Goal: Task Accomplishment & Management: Complete application form

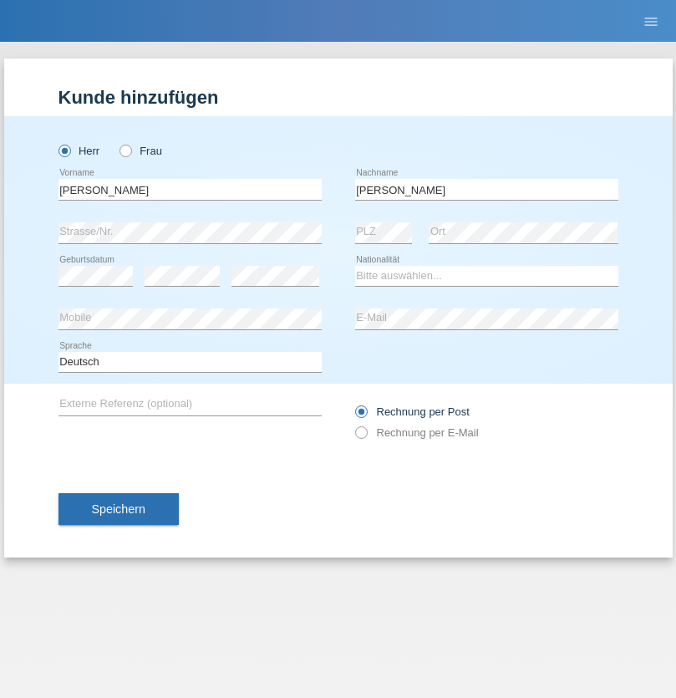
type input "Mohamed"
select select "SY"
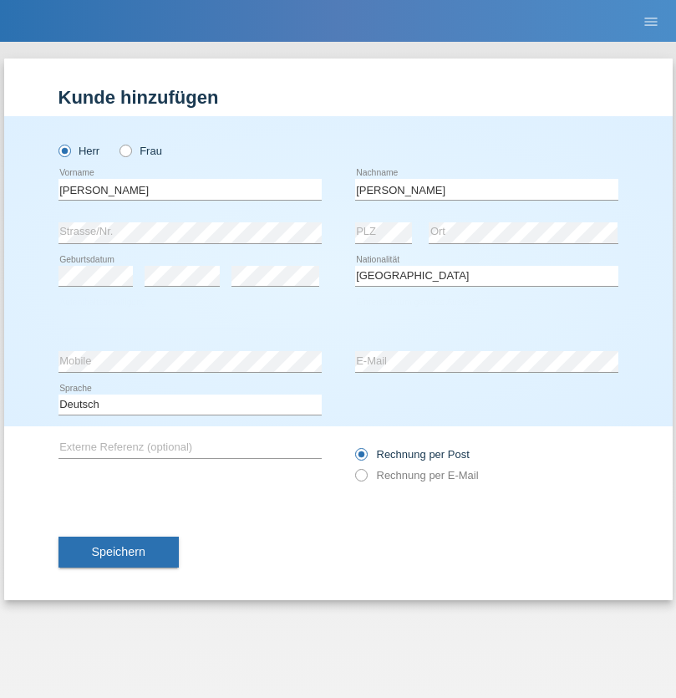
select select "C"
select select "21"
select select "12"
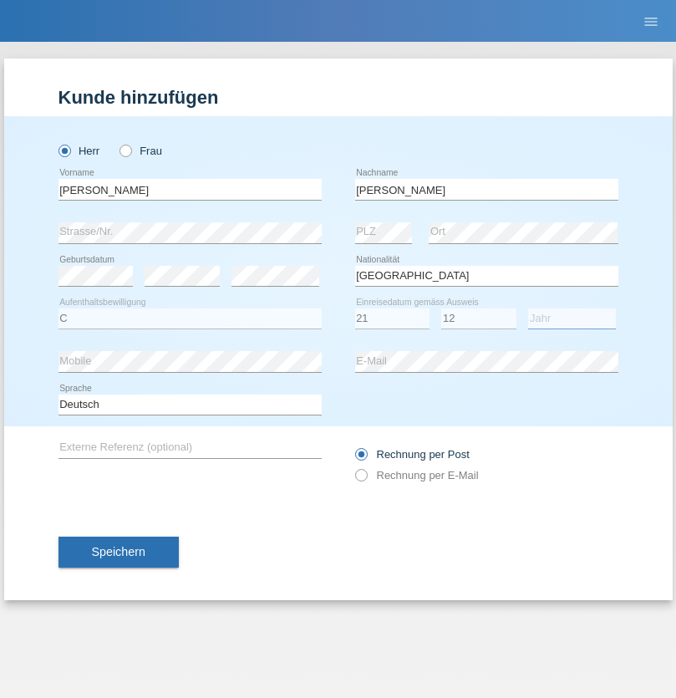
select select "2013"
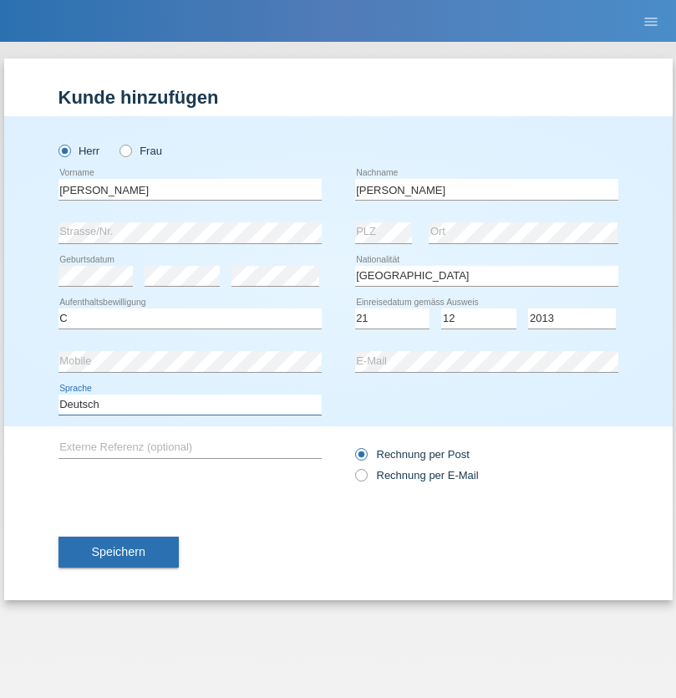
select select "en"
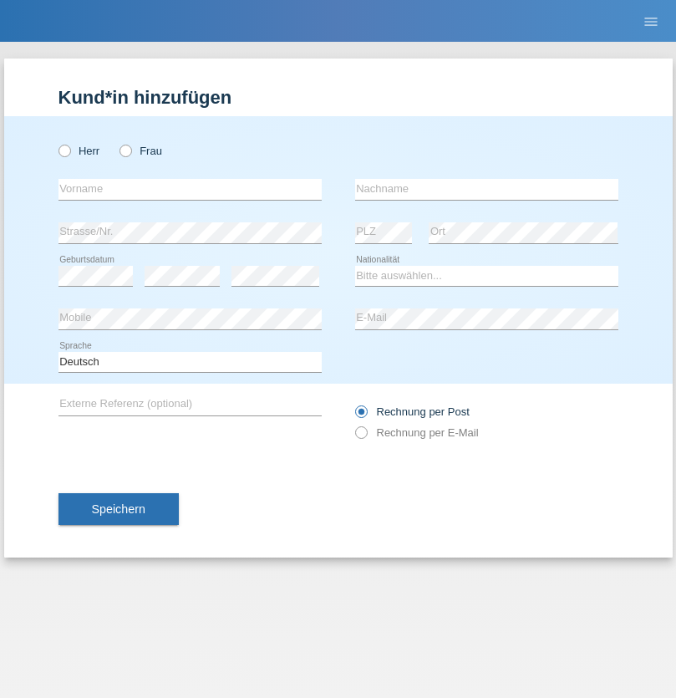
radio input "true"
click at [190, 189] on input "text" at bounding box center [190, 189] width 263 height 21
type input "[PERSON_NAME]"
click at [487, 189] on input "text" at bounding box center [486, 189] width 263 height 21
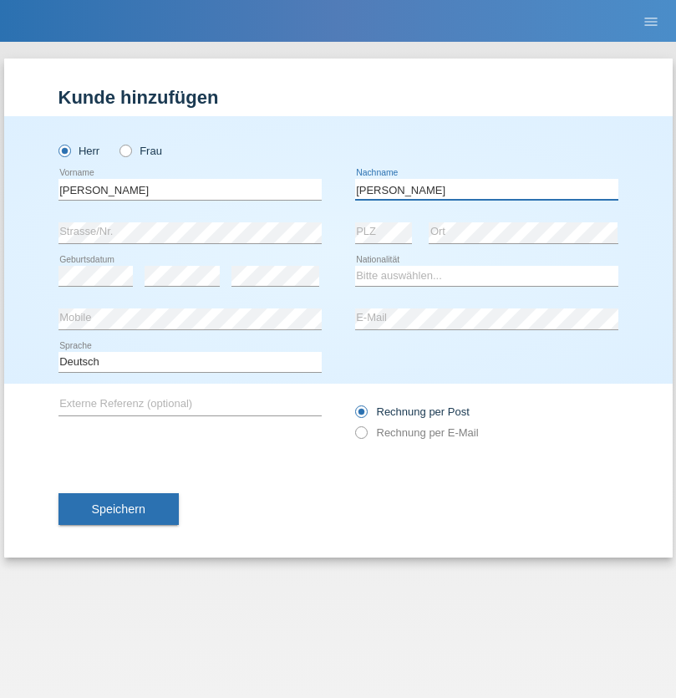
type input "Senn"
select select "CH"
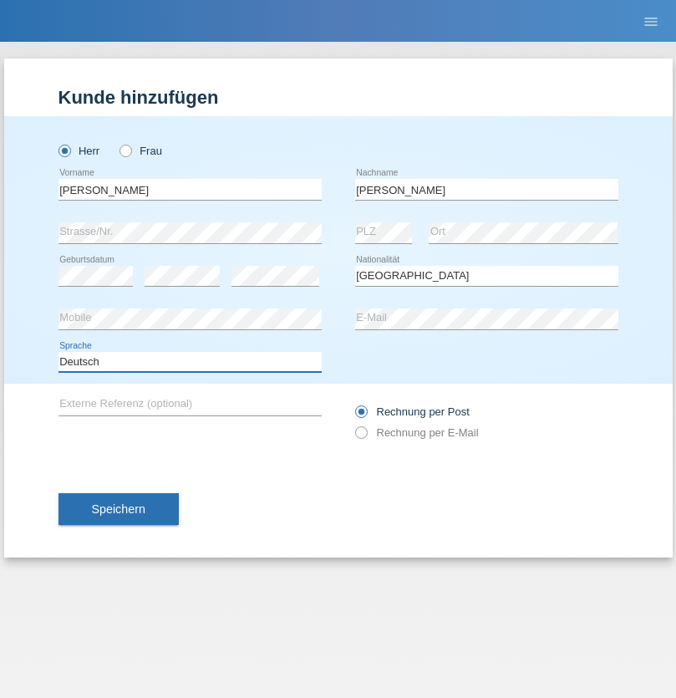
select select "en"
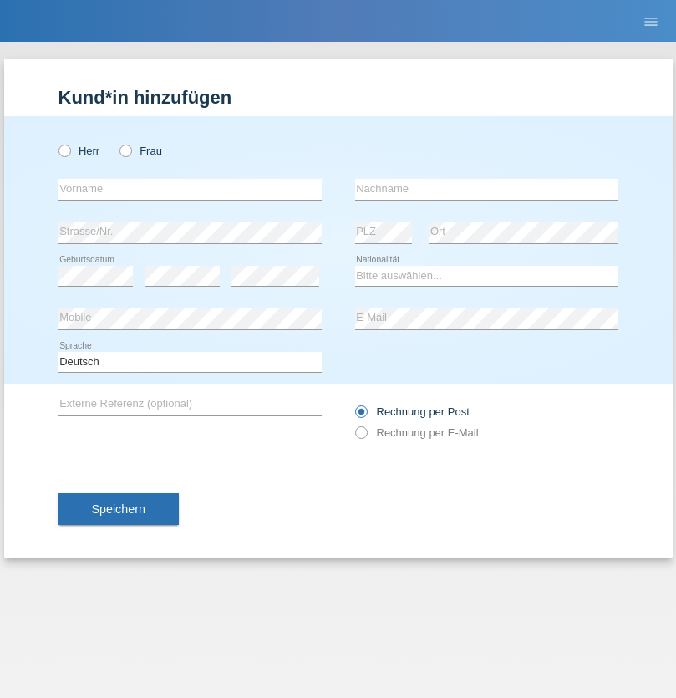
radio input "true"
click at [190, 189] on input "text" at bounding box center [190, 189] width 263 height 21
type input "Petre"
click at [487, 189] on input "text" at bounding box center [486, 189] width 263 height 21
type input "Bujor"
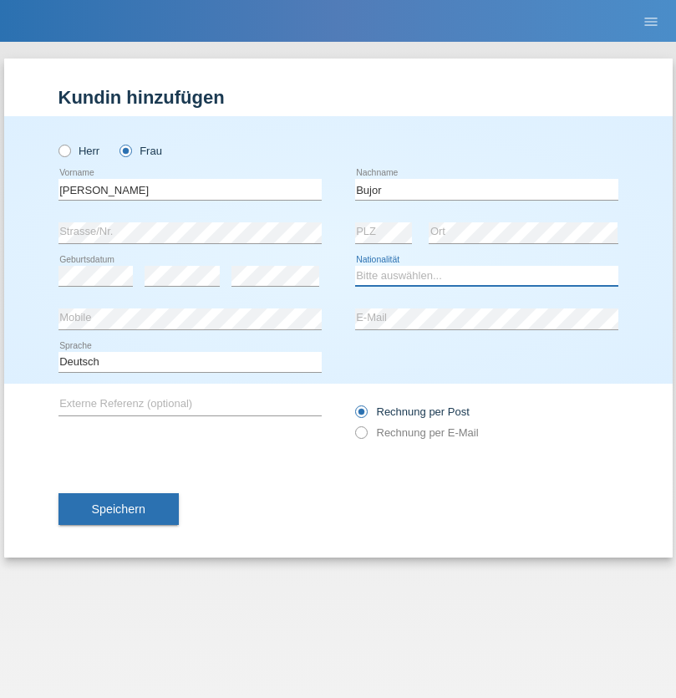
select select "RO"
select select "C"
select select "08"
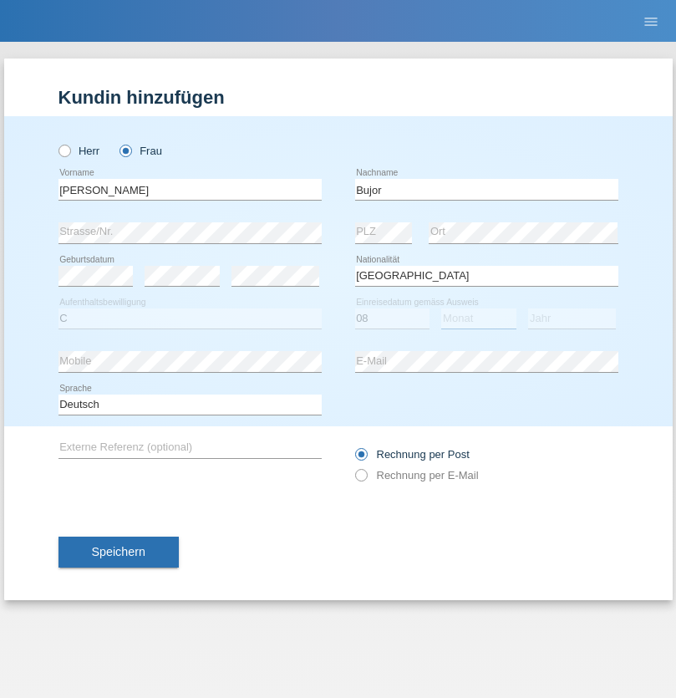
select select "09"
select select "2021"
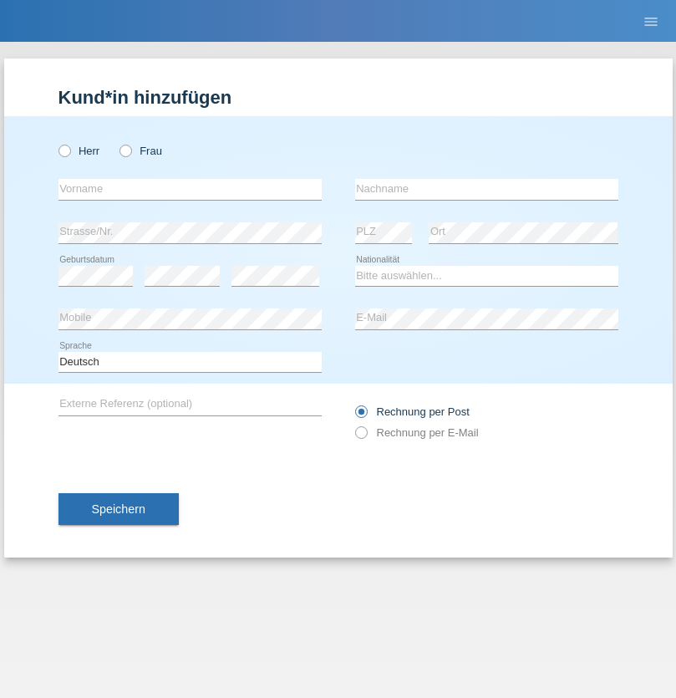
radio input "true"
click at [190, 189] on input "text" at bounding box center [190, 189] width 263 height 21
type input "agnertina"
click at [487, 189] on input "text" at bounding box center [486, 189] width 263 height 21
type input "noshaj"
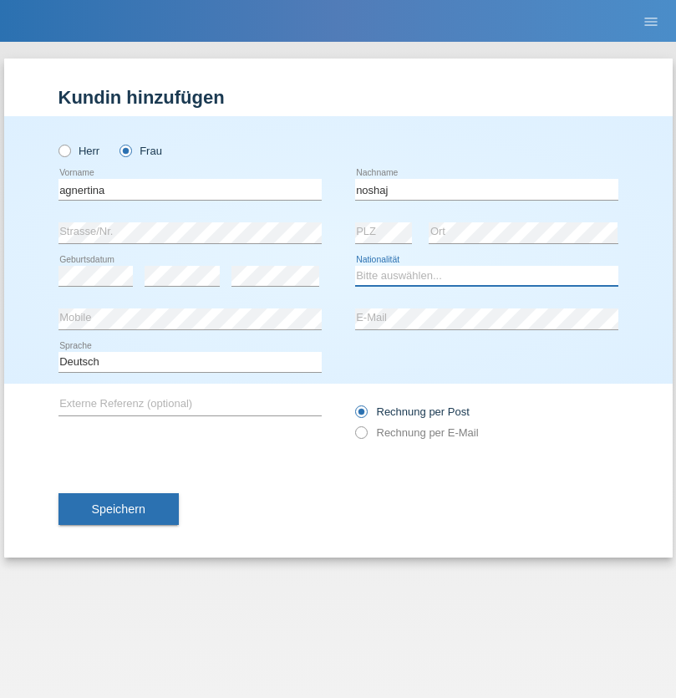
select select "NL"
select select "C"
select select "01"
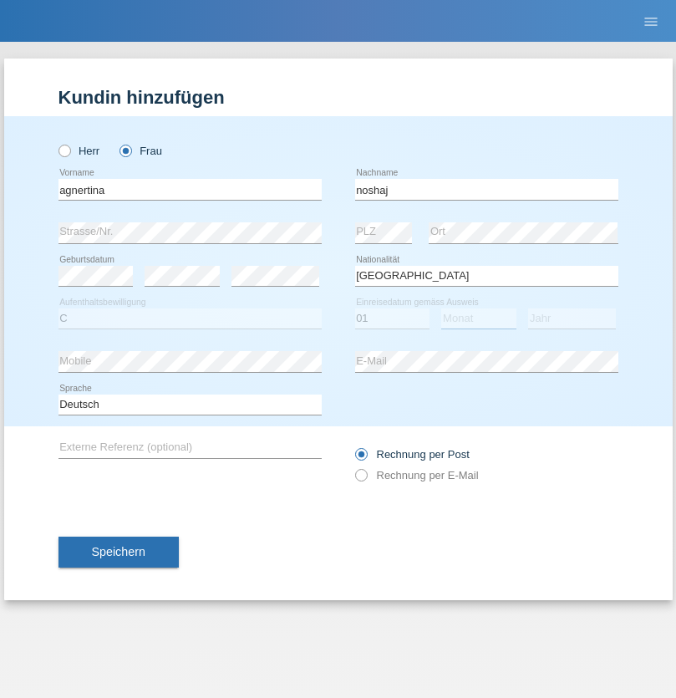
select select "08"
select select "2021"
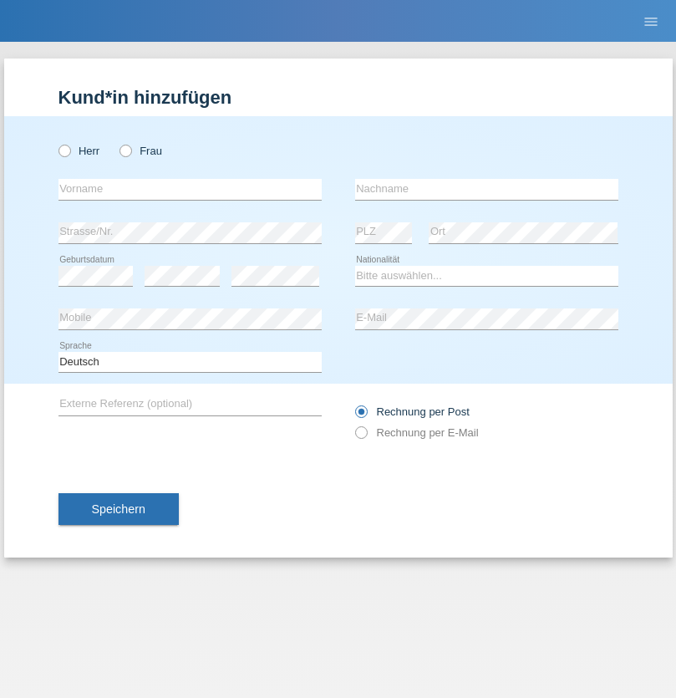
radio input "true"
click at [190, 189] on input "text" at bounding box center [190, 189] width 263 height 21
type input "firat"
click at [487, 189] on input "text" at bounding box center [486, 189] width 263 height 21
type input "kara"
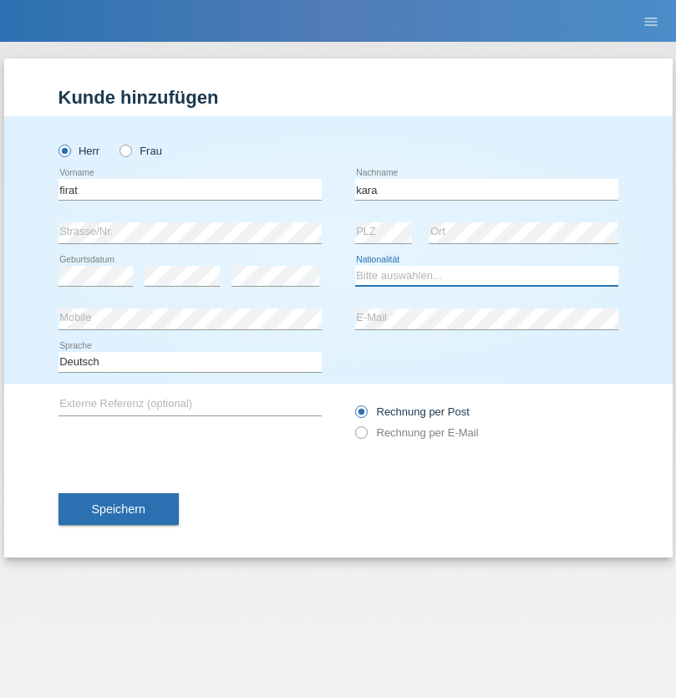
select select "CH"
radio input "true"
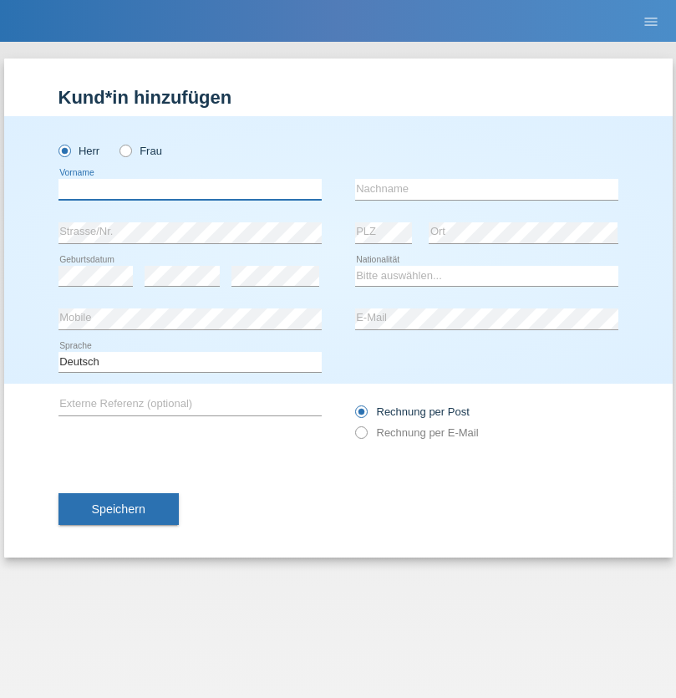
click at [190, 189] on input "text" at bounding box center [190, 189] width 263 height 21
type input "Cristian"
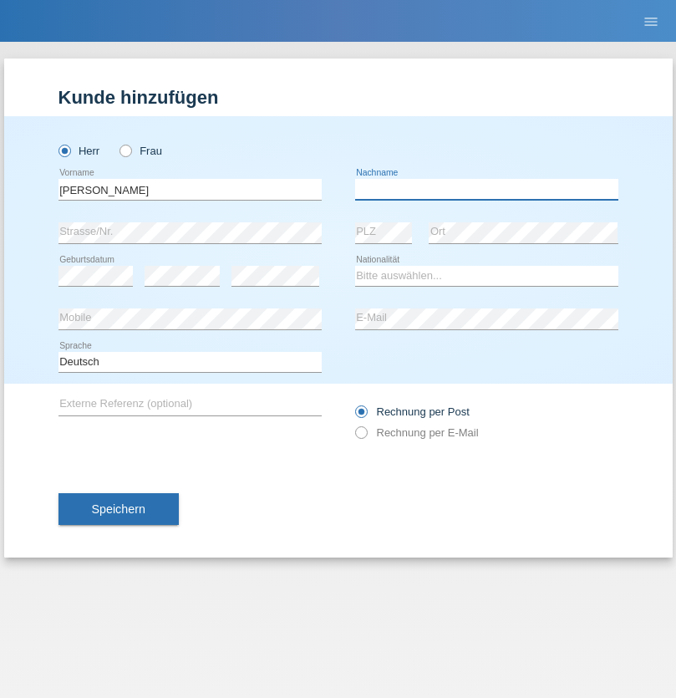
click at [487, 189] on input "text" at bounding box center [486, 189] width 263 height 21
type input "Teeriu"
select select "RO"
select select "C"
select select "08"
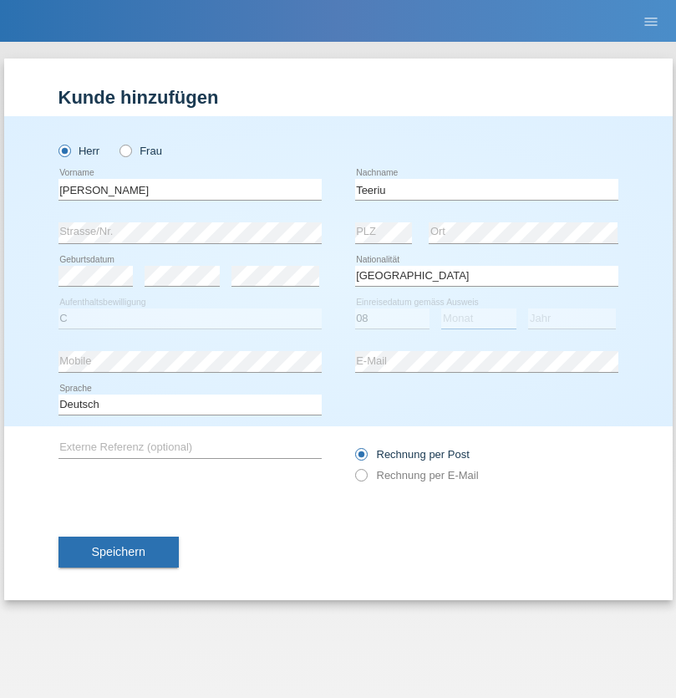
select select "09"
select select "2021"
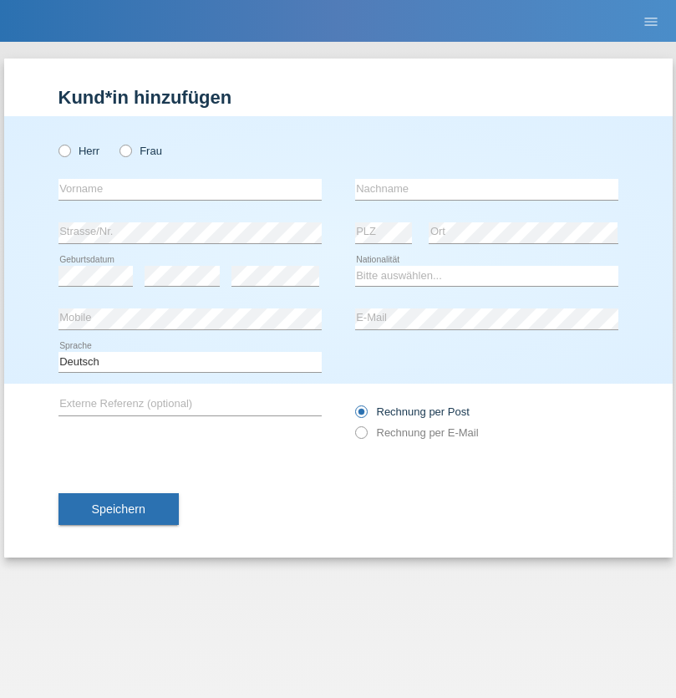
radio input "true"
click at [190, 189] on input "text" at bounding box center [190, 189] width 263 height 21
type input "Rihanna"
click at [487, 189] on input "text" at bounding box center [486, 189] width 263 height 21
type input "Dössegger"
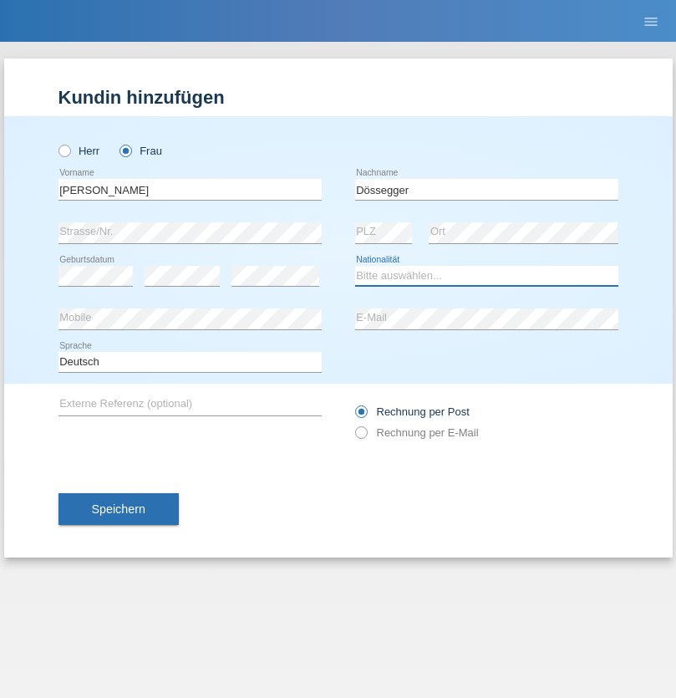
select select "CH"
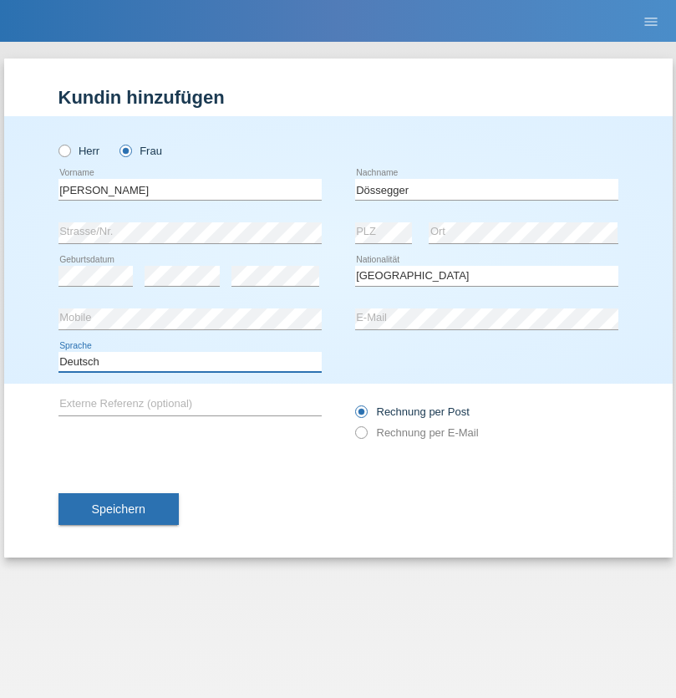
select select "en"
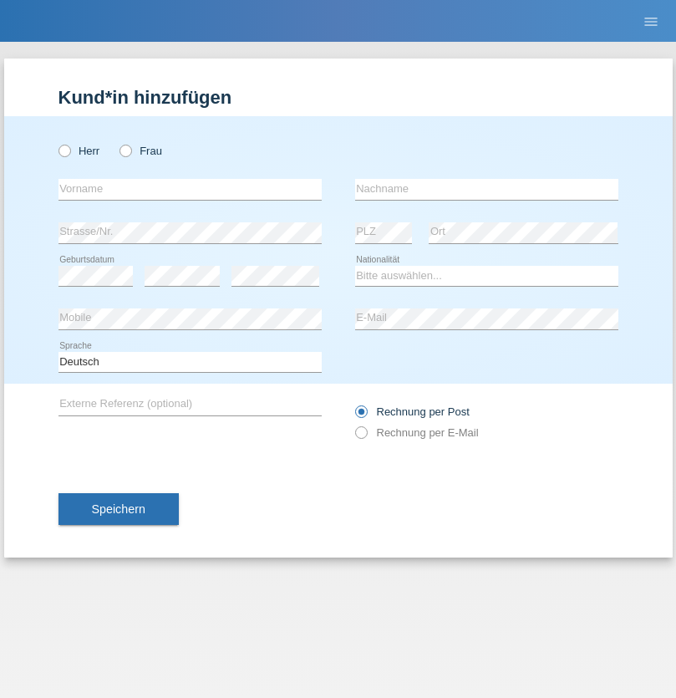
radio input "true"
click at [190, 189] on input "text" at bounding box center [190, 189] width 263 height 21
type input "Senije"
click at [487, 189] on input "text" at bounding box center [486, 189] width 263 height 21
type input "Rama"
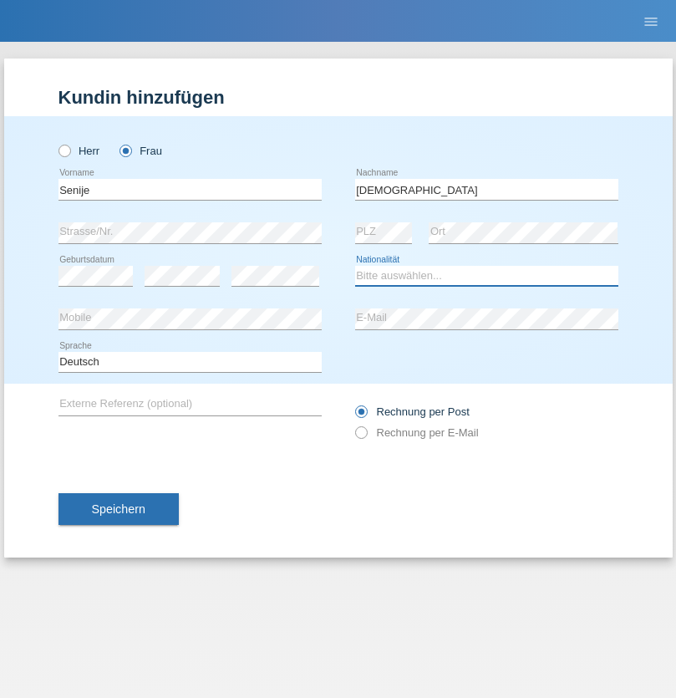
select select "CH"
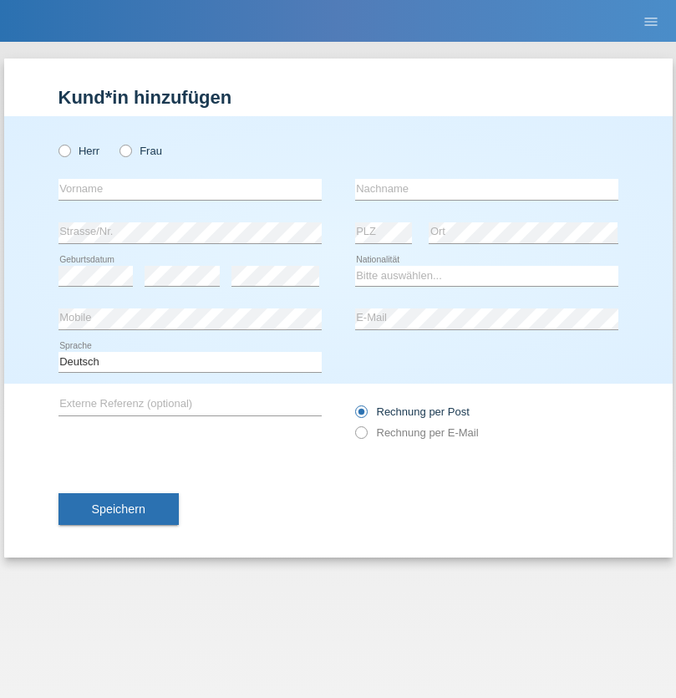
radio input "true"
click at [190, 189] on input "text" at bounding box center [190, 189] width 263 height 21
type input "Andy"
click at [487, 189] on input "text" at bounding box center [486, 189] width 263 height 21
type input "Priestley"
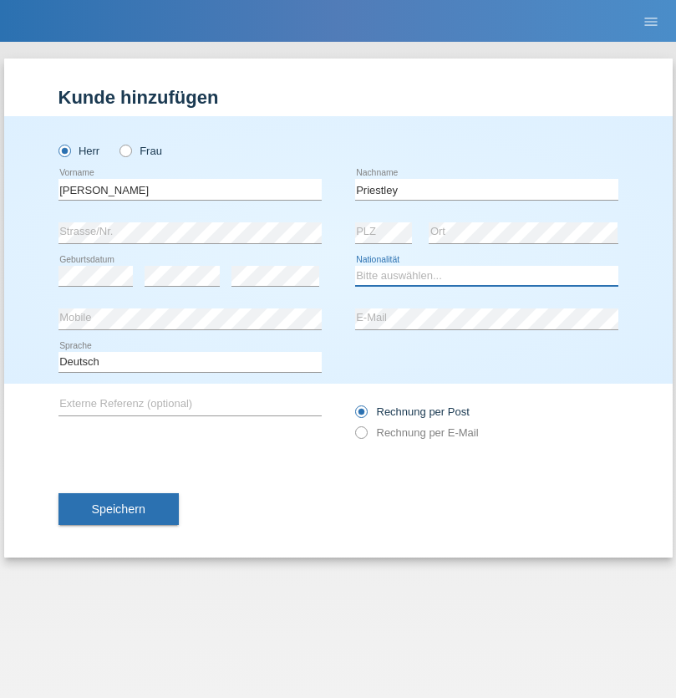
select select "CH"
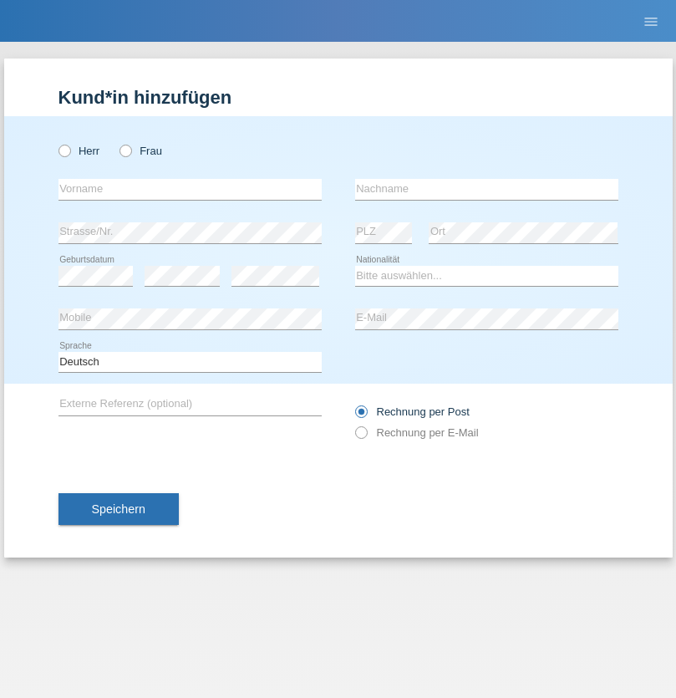
radio input "true"
click at [190, 189] on input "text" at bounding box center [190, 189] width 263 height 21
type input "[PERSON_NAME]"
click at [487, 189] on input "text" at bounding box center [486, 189] width 263 height 21
type input "Fortugno"
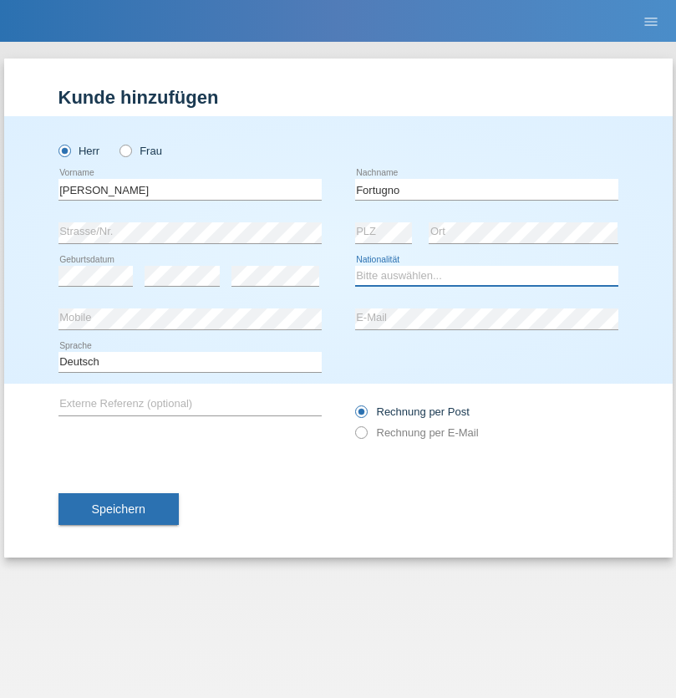
select select "IT"
select select "C"
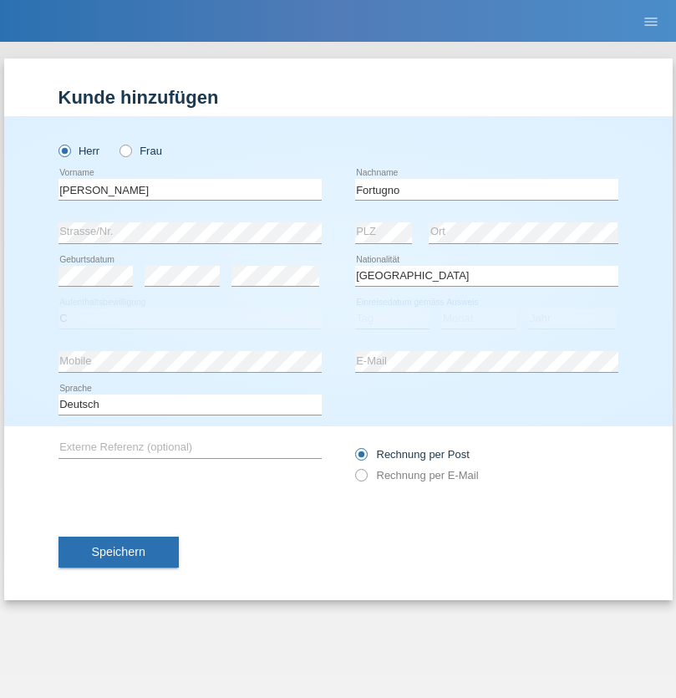
select select "09"
select select "08"
select select "2006"
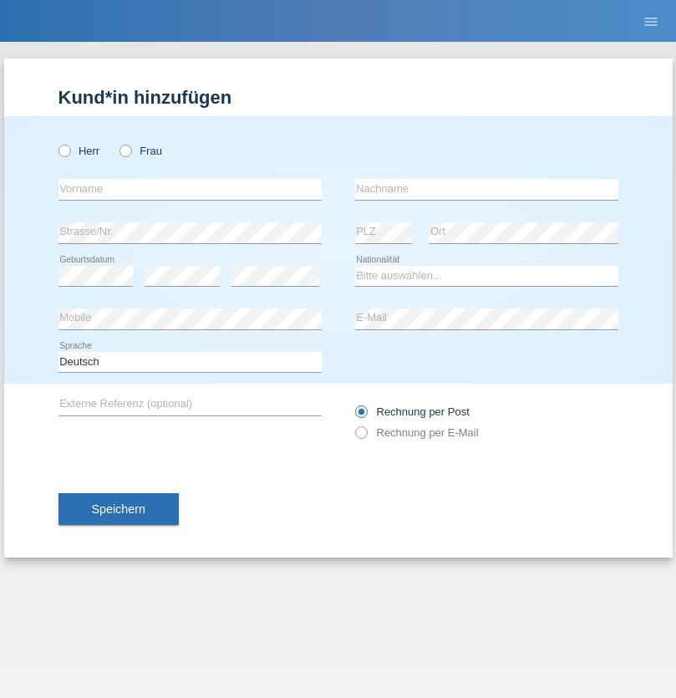
radio input "true"
click at [190, 189] on input "text" at bounding box center [190, 189] width 263 height 21
type input "[PERSON_NAME]"
click at [487, 189] on input "text" at bounding box center [486, 189] width 263 height 21
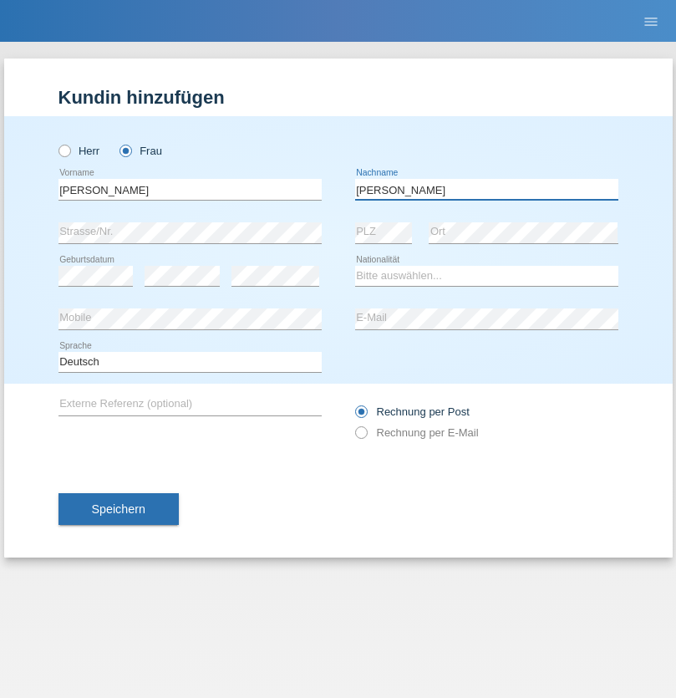
type input "Yolana"
select select "UA"
select select "C"
select select "23"
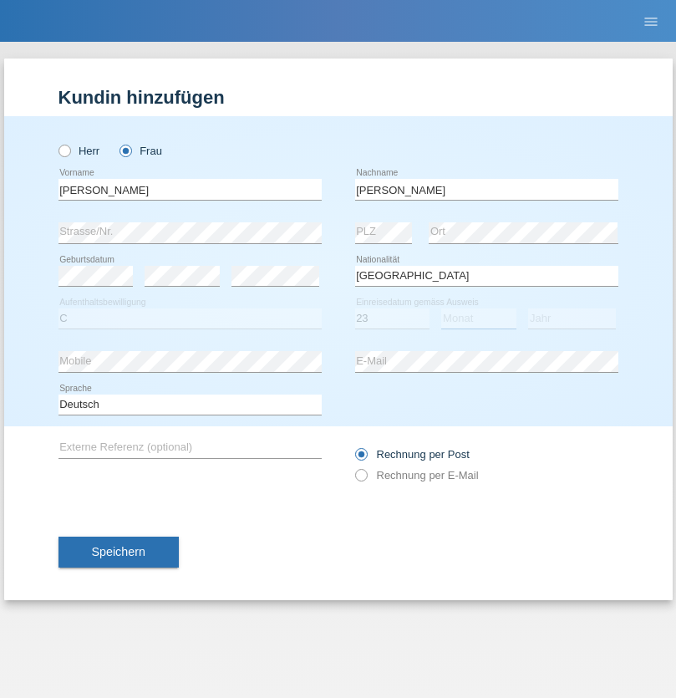
select select "10"
select select "2021"
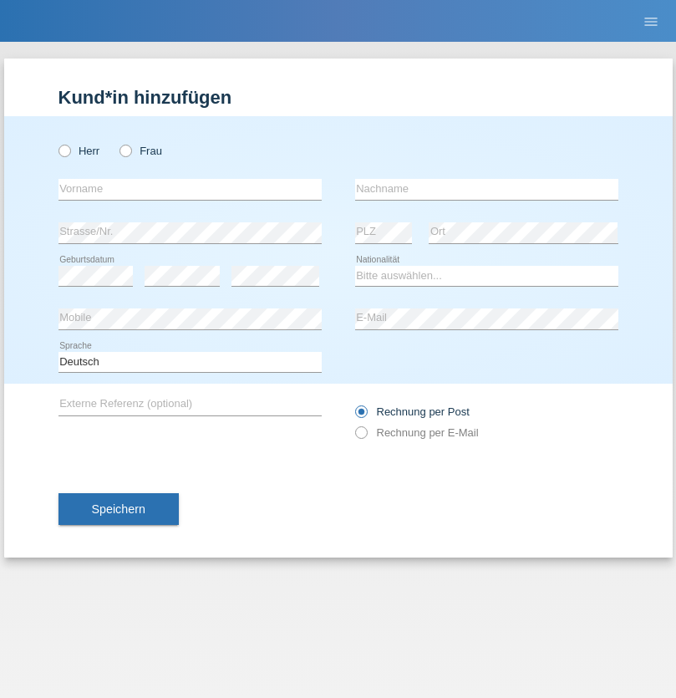
radio input "true"
click at [190, 189] on input "text" at bounding box center [190, 189] width 263 height 21
type input "Nuria"
click at [487, 189] on input "text" at bounding box center [486, 189] width 263 height 21
type input "D'Antino"
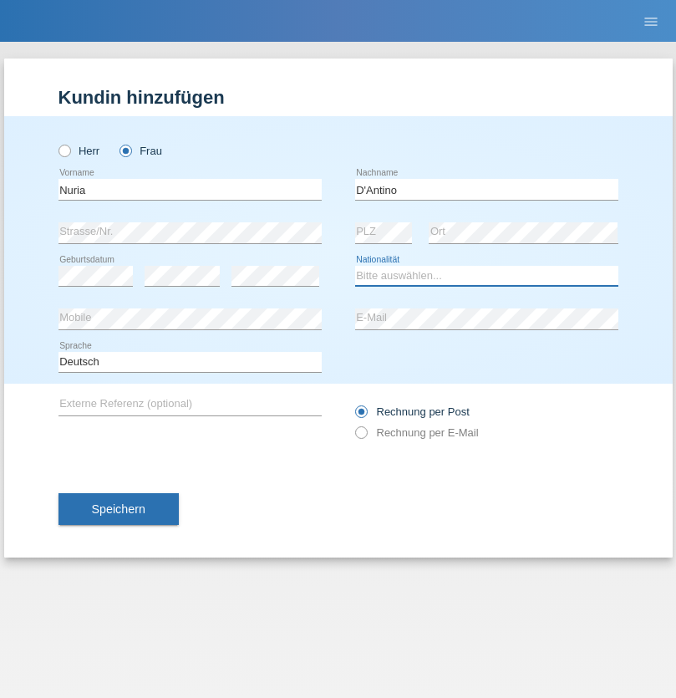
select select "CH"
